Goal: Information Seeking & Learning: Learn about a topic

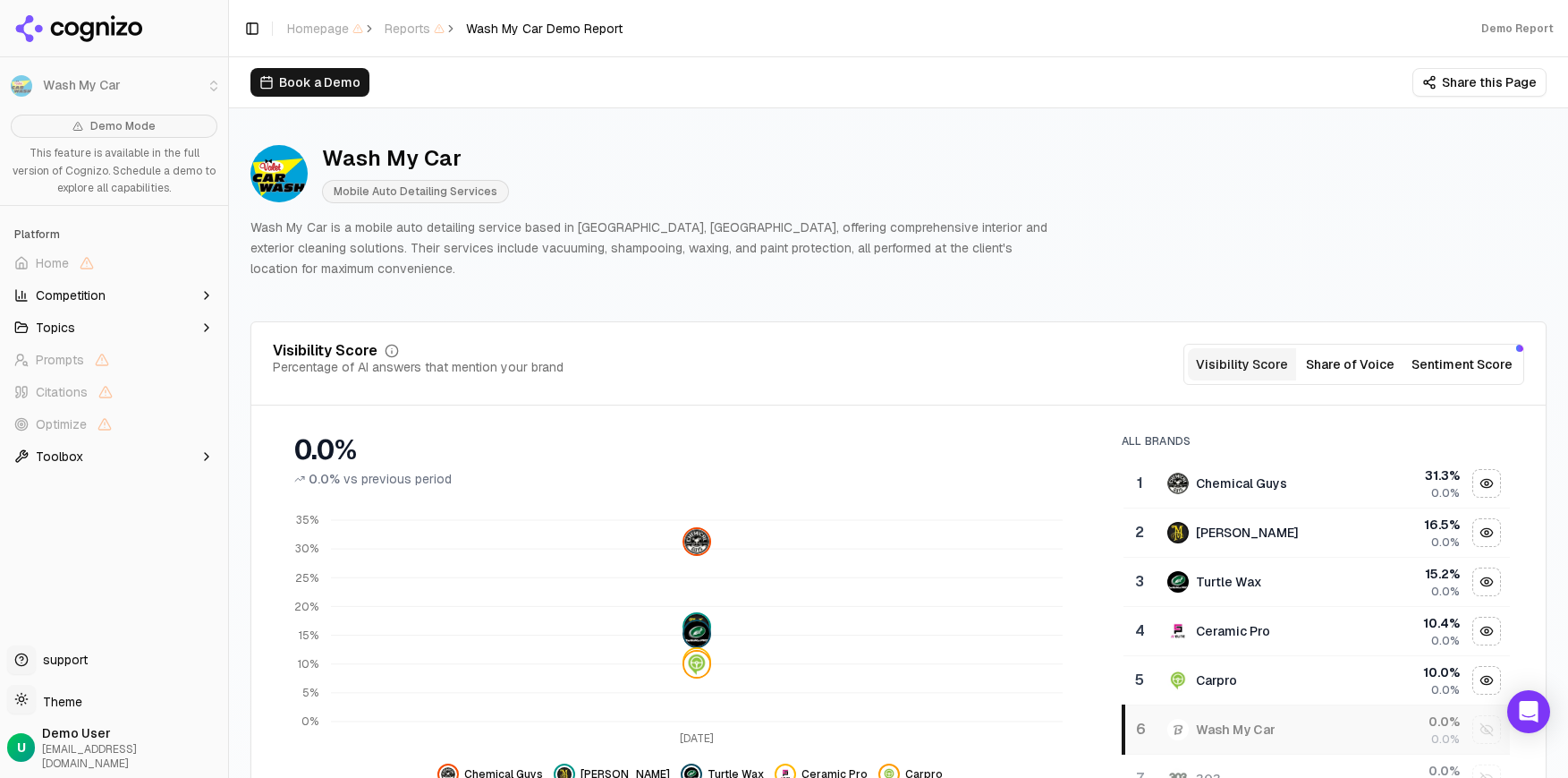
scroll to position [9, 0]
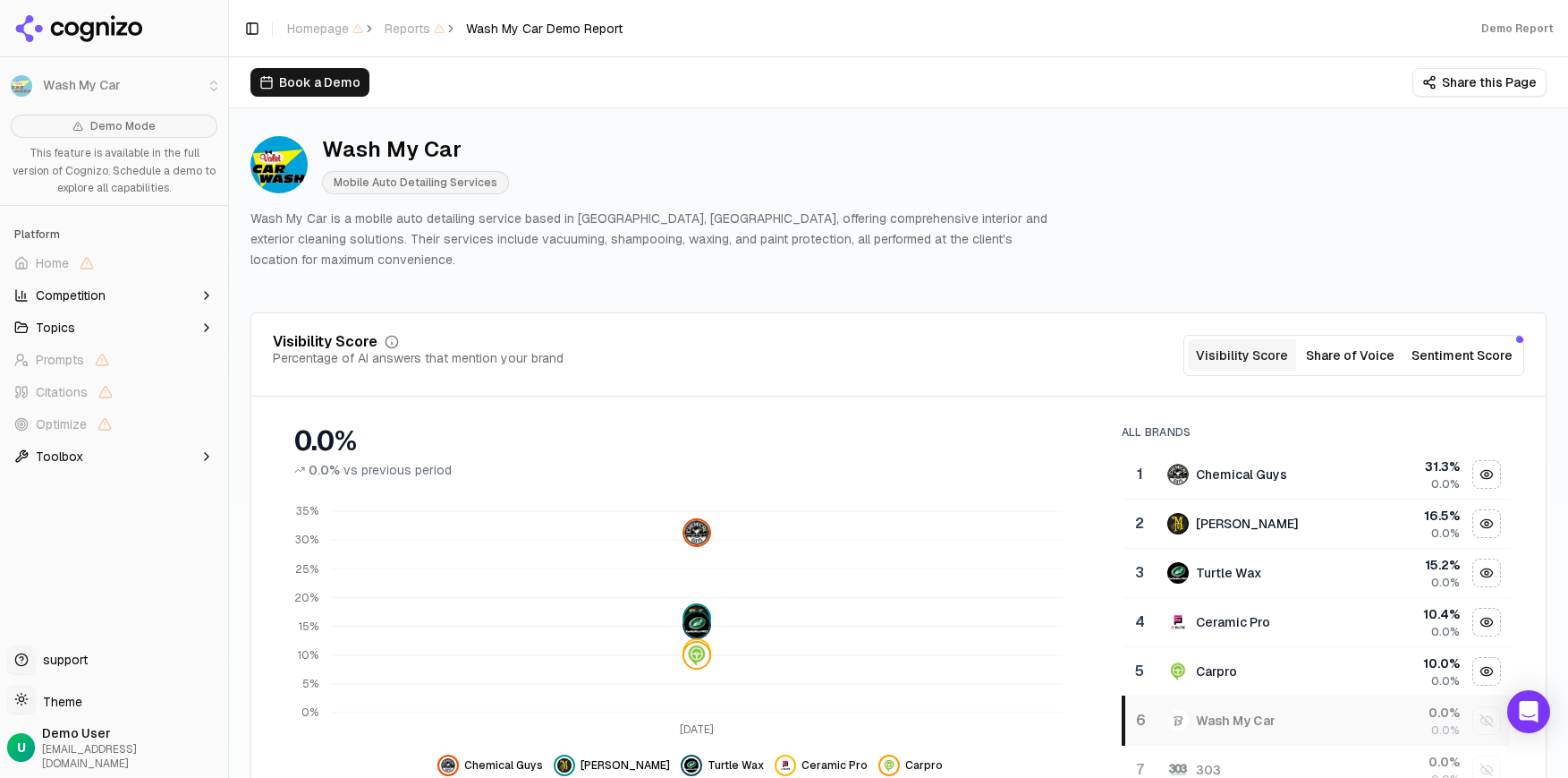
drag, startPoint x: 150, startPoint y: 30, endPoint x: -18, endPoint y: 25, distance: 168.1
click at [0, 25] on html "Wash My Car Demo Mode This feature is available in the full version of Cognizo.…" at bounding box center [784, 389] width 1568 height 778
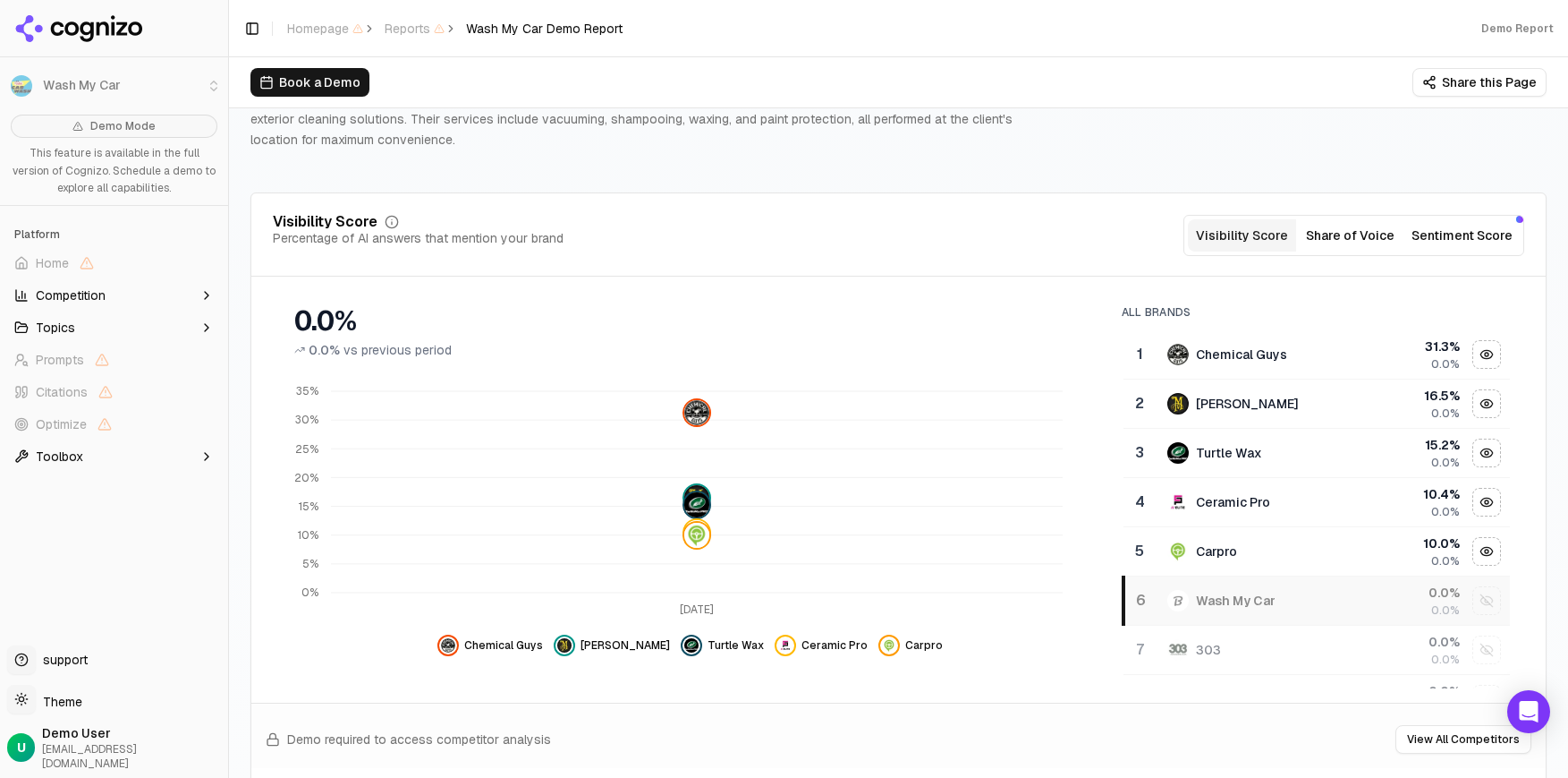
scroll to position [128, 0]
click at [995, 248] on button "Share of Voice" at bounding box center [1350, 236] width 108 height 32
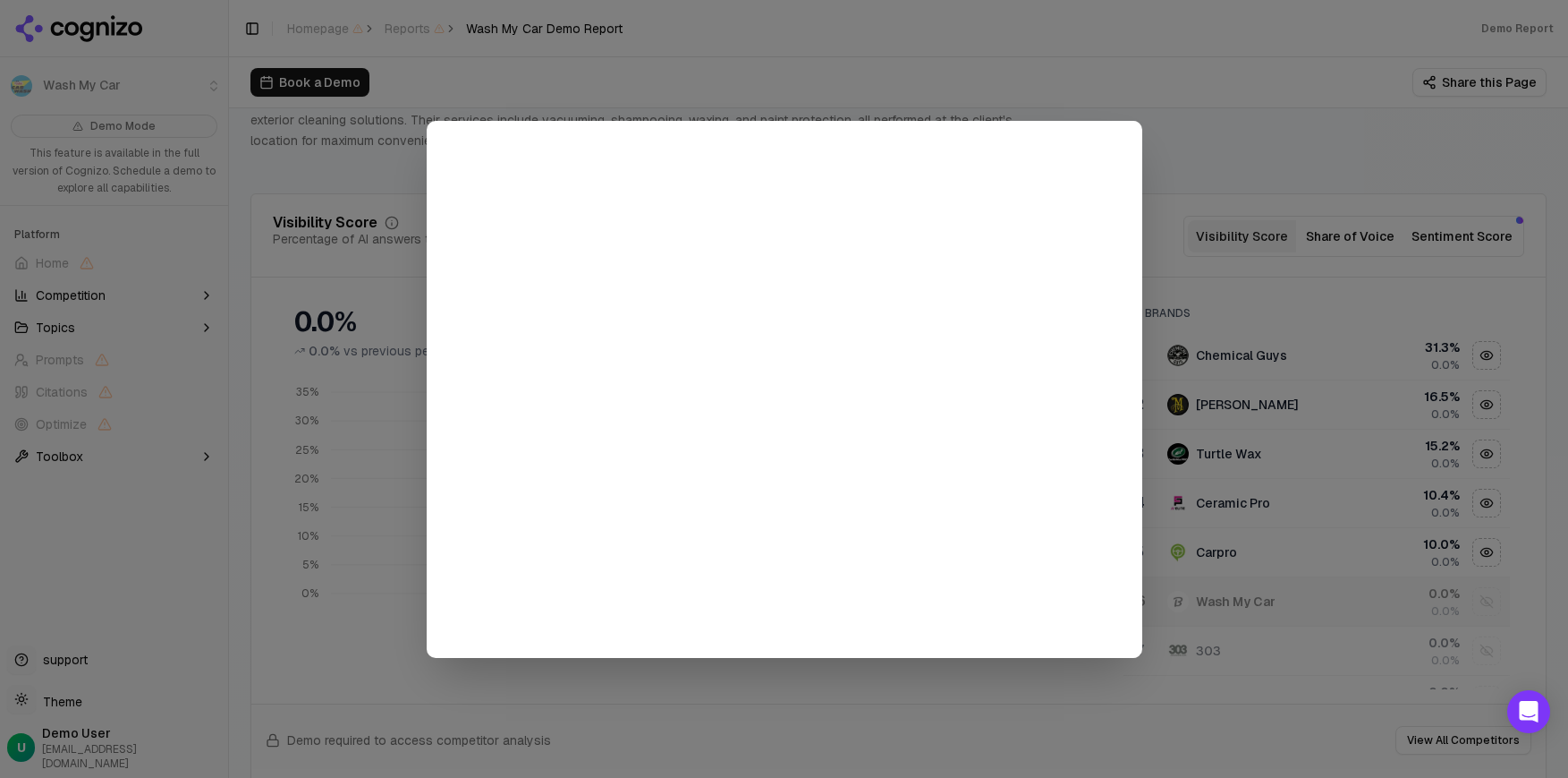
click at [995, 156] on div at bounding box center [784, 389] width 1568 height 778
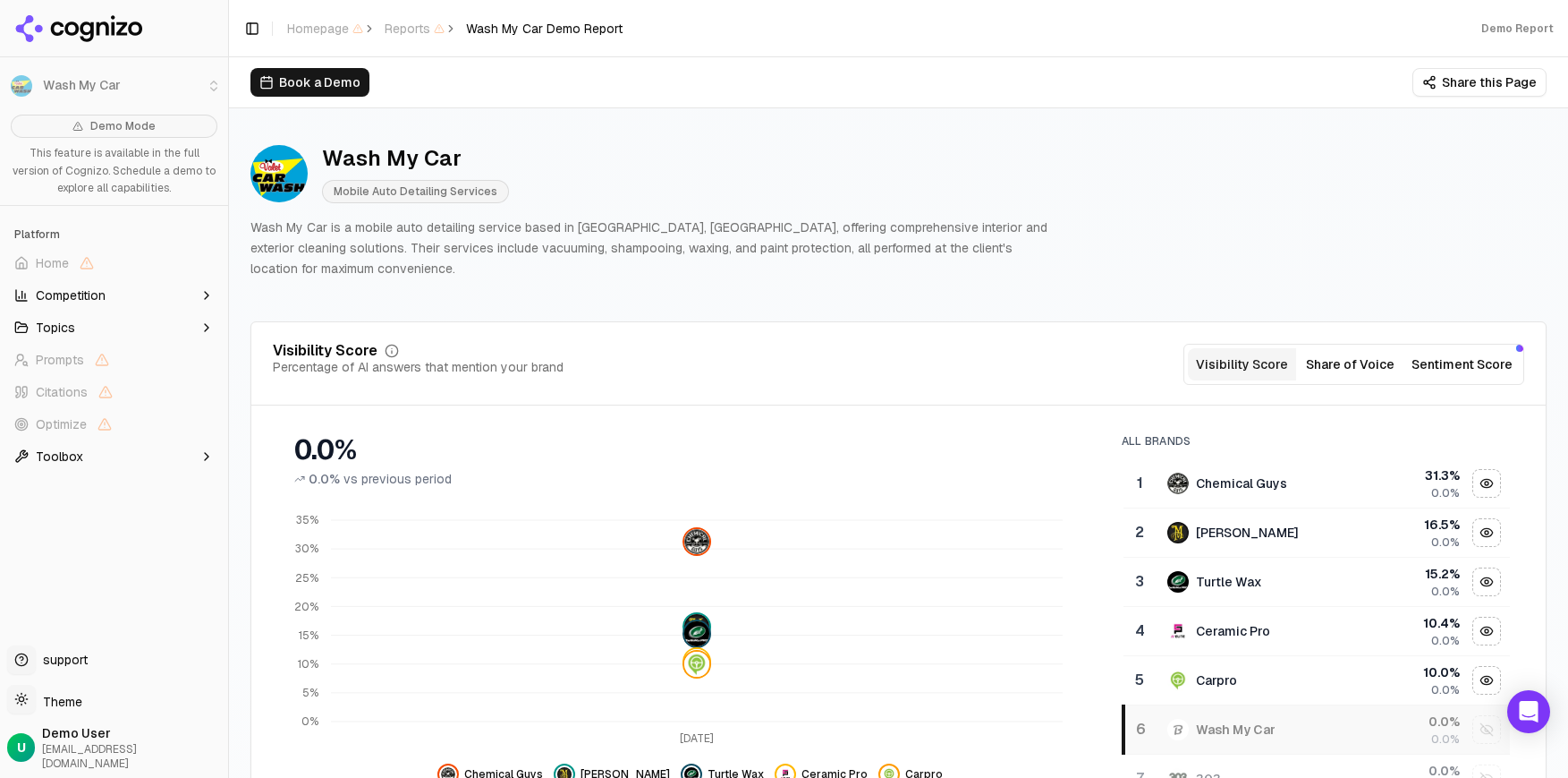
scroll to position [0, 0]
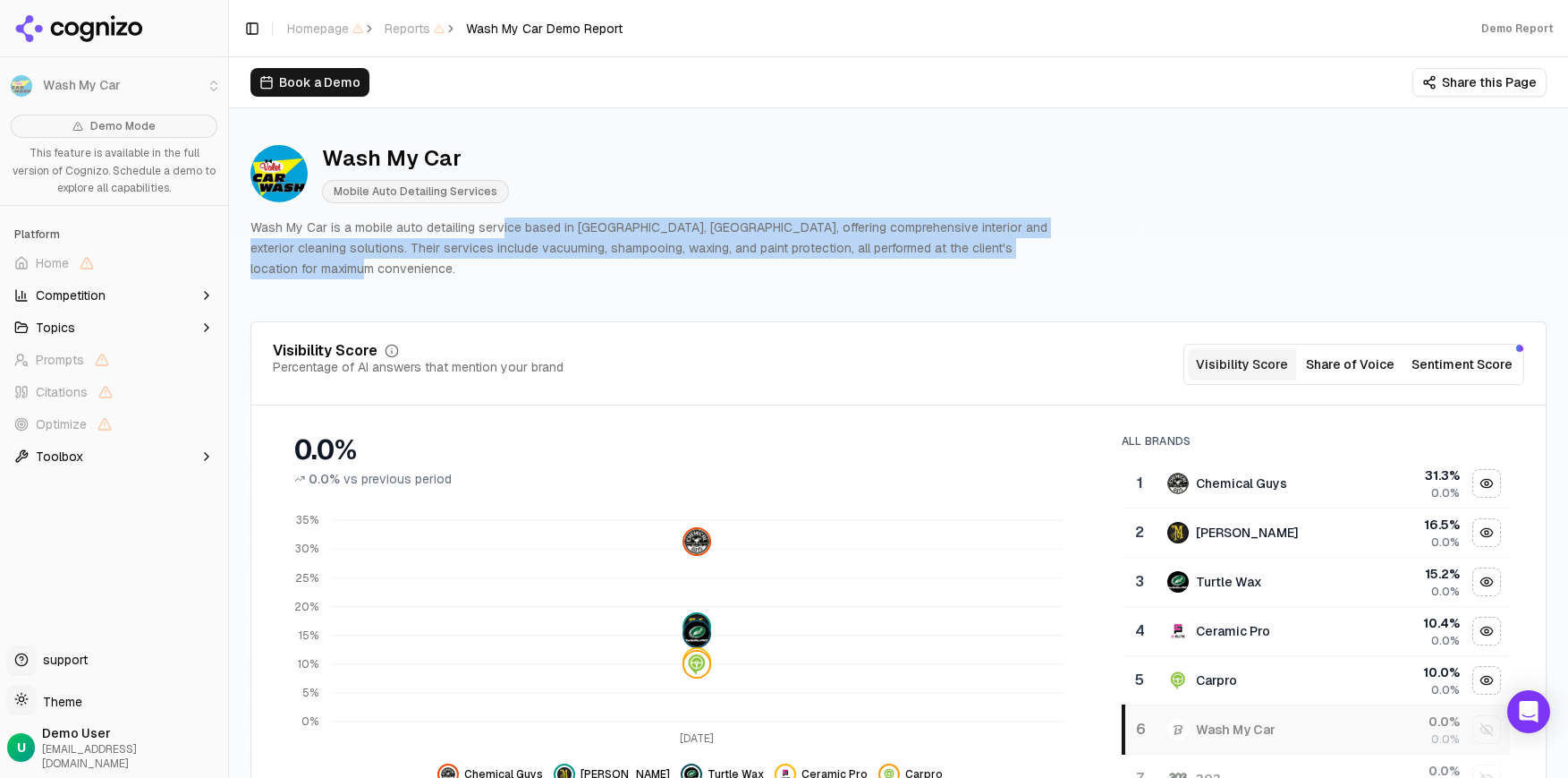
drag, startPoint x: 496, startPoint y: 224, endPoint x: 589, endPoint y: 272, distance: 104.7
click at [589, 272] on p "Wash My Car is a mobile auto detailing service based in [GEOGRAPHIC_DATA], [GEO…" at bounding box center [651, 248] width 802 height 61
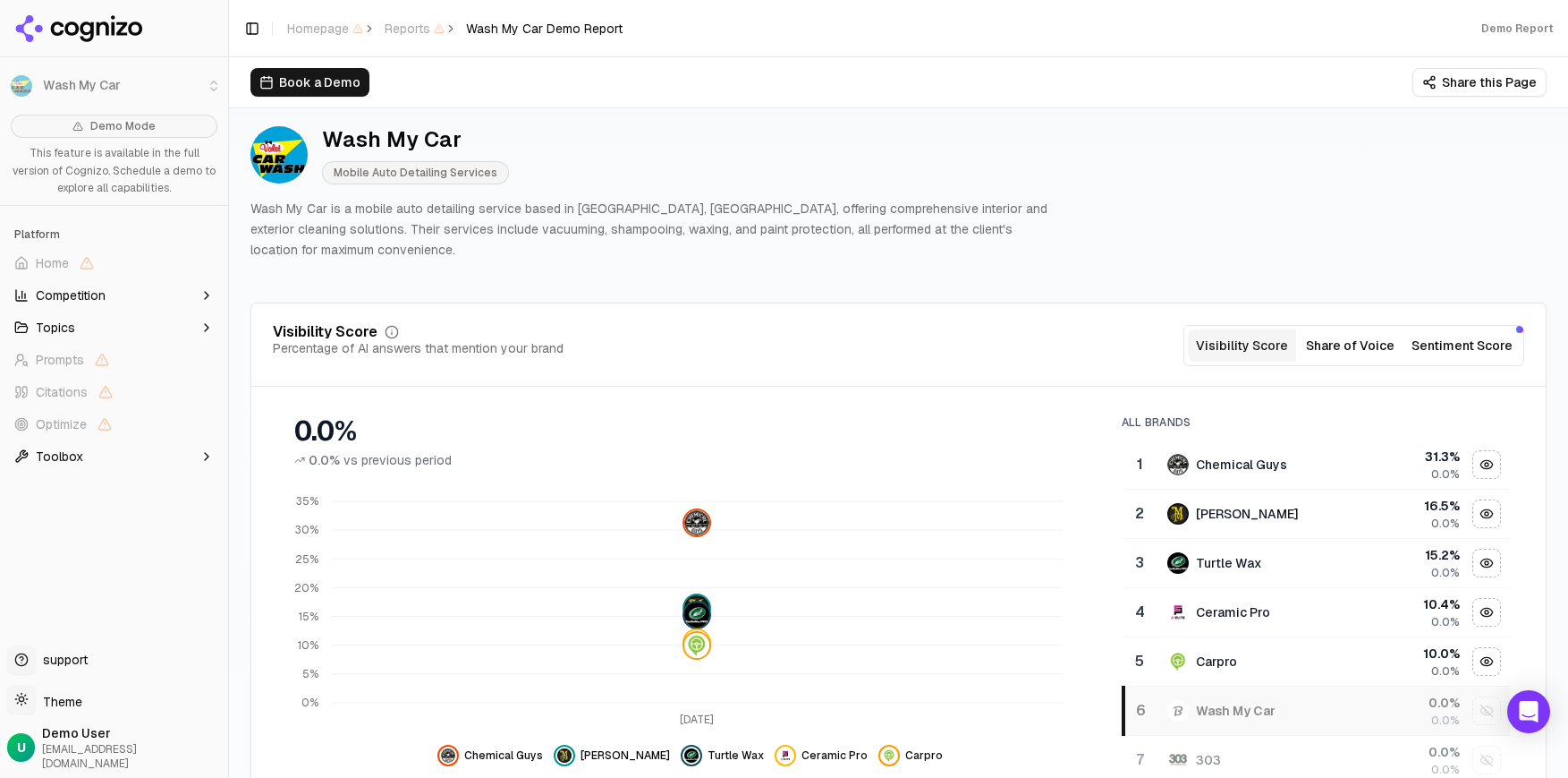
scroll to position [15, 0]
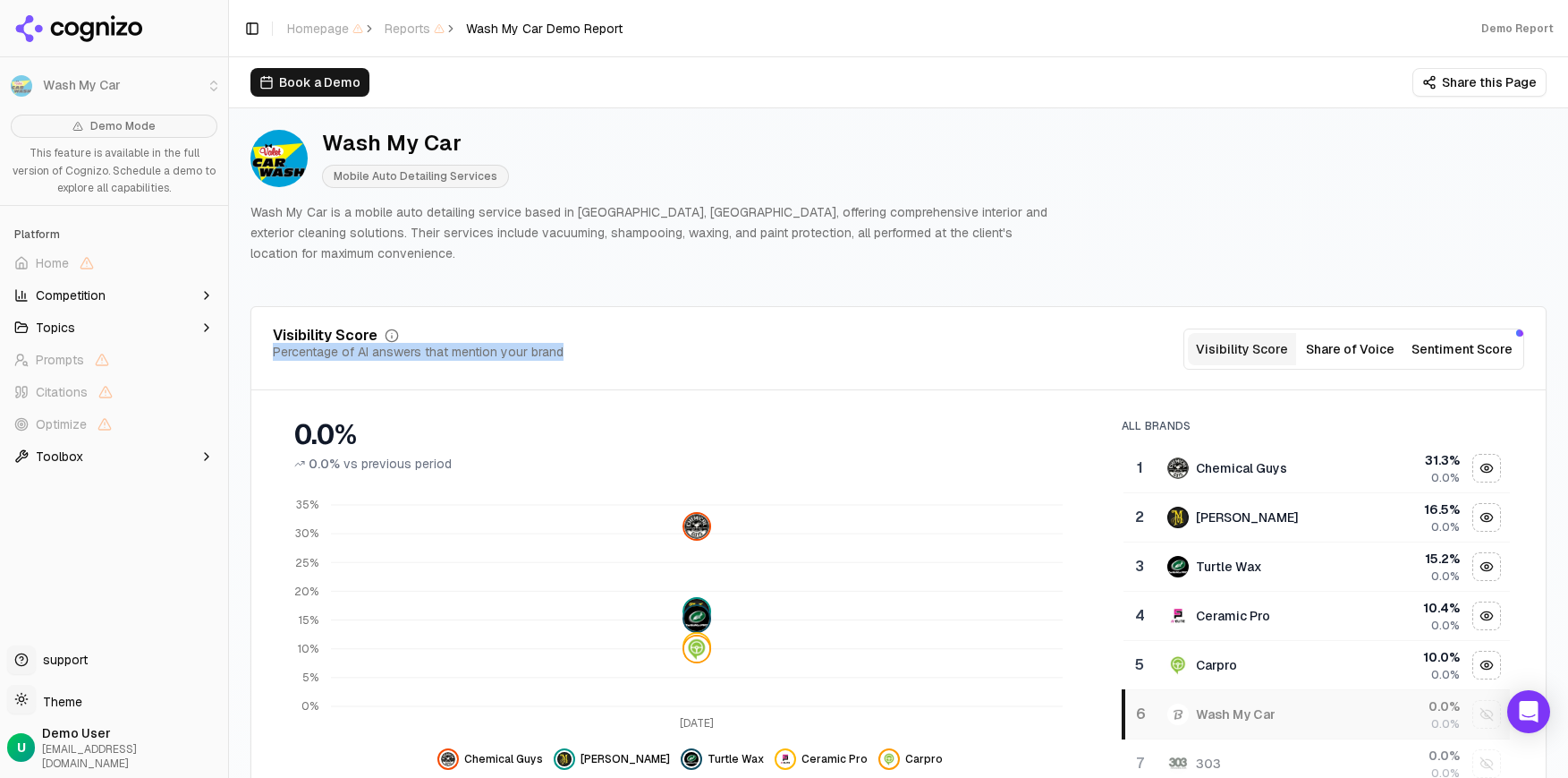
drag, startPoint x: 266, startPoint y: 356, endPoint x: 619, endPoint y: 358, distance: 353.0
click at [620, 358] on div "Visibility Score Percentage of AI answers that mention your brand Visibility Sc…" at bounding box center [899, 359] width 1294 height 62
click at [619, 358] on div "Visibility Score Percentage of AI answers that mention your brand Visibility Sc…" at bounding box center [899, 349] width 1252 height 42
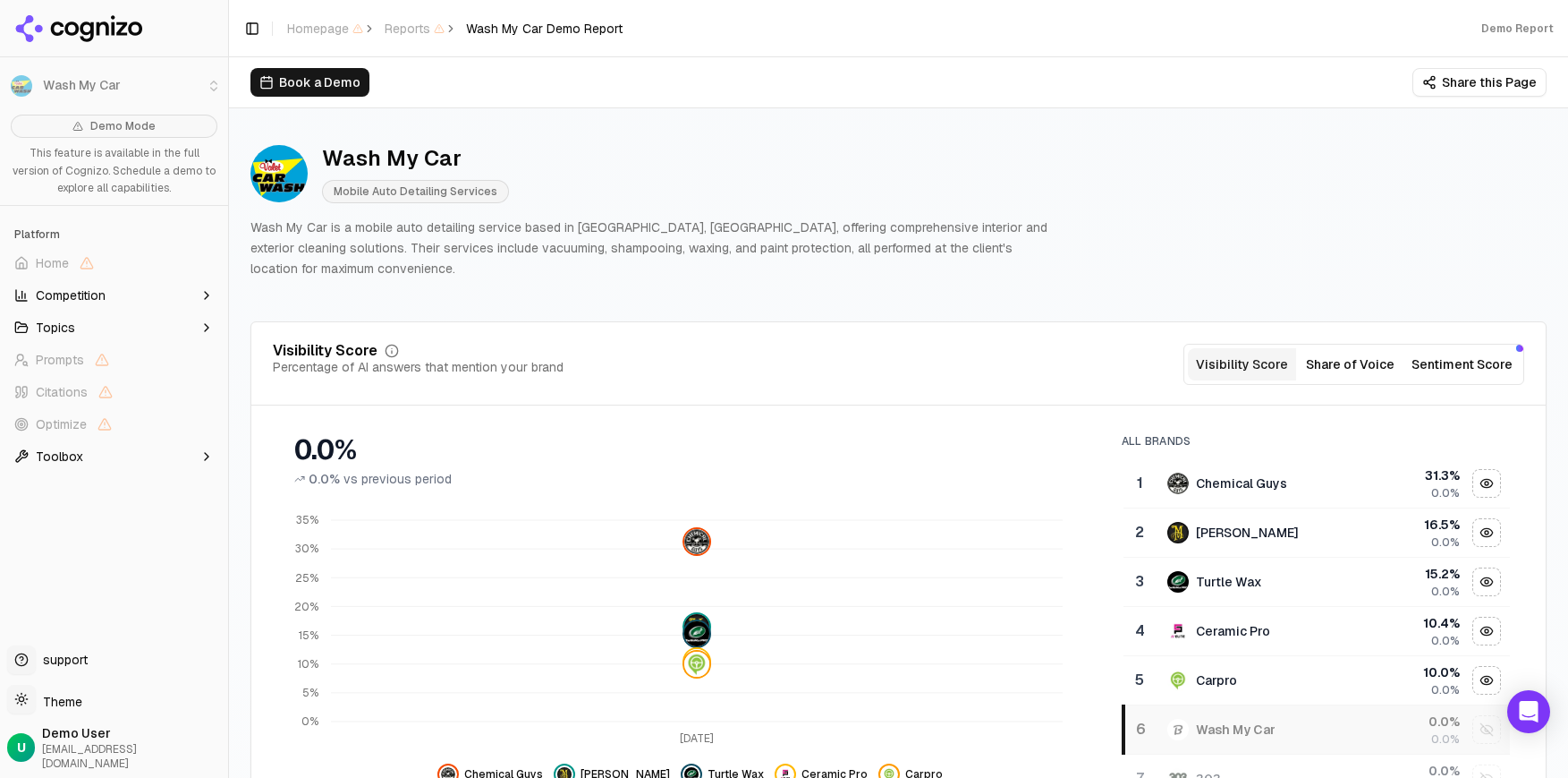
scroll to position [0, 0]
drag, startPoint x: 211, startPoint y: 26, endPoint x: 72, endPoint y: 27, distance: 139.0
click at [72, 27] on div at bounding box center [114, 29] width 228 height 57
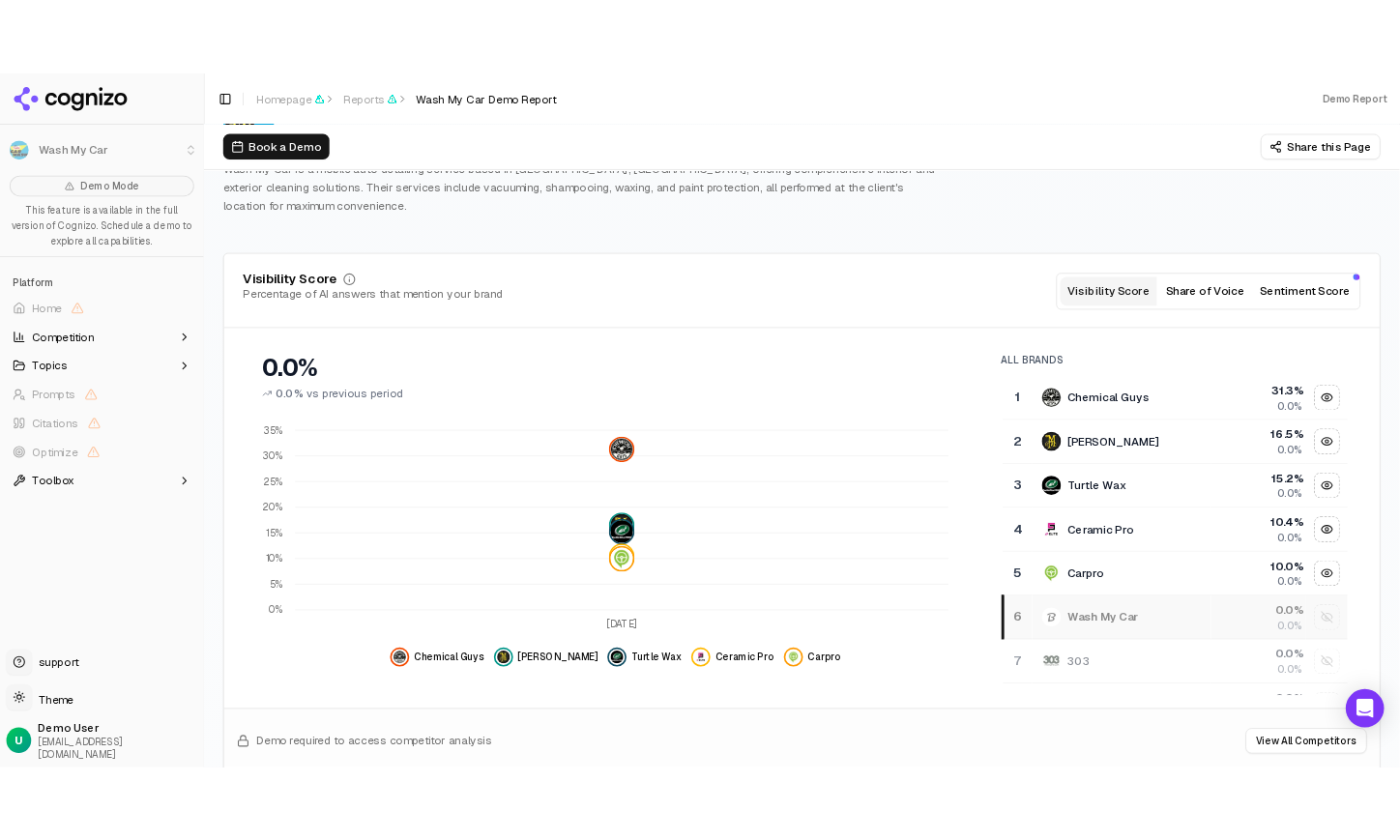
scroll to position [134, 0]
